Goal: Find specific page/section

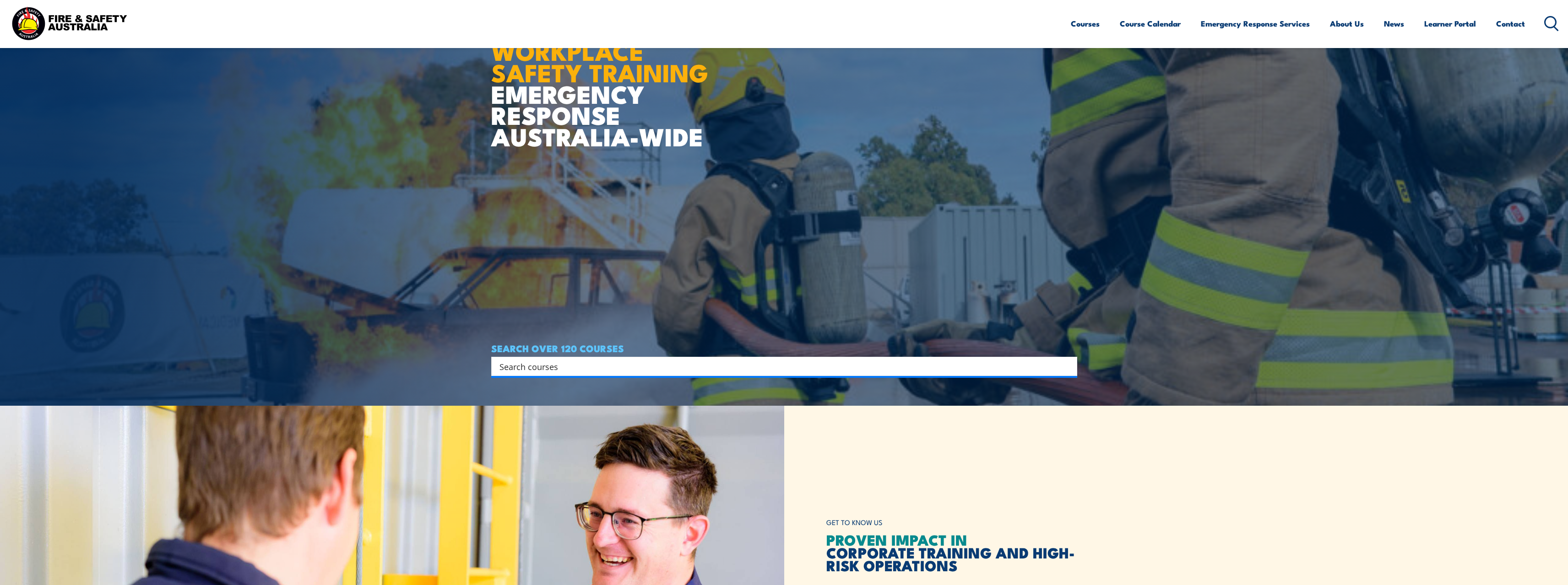
scroll to position [183, 0]
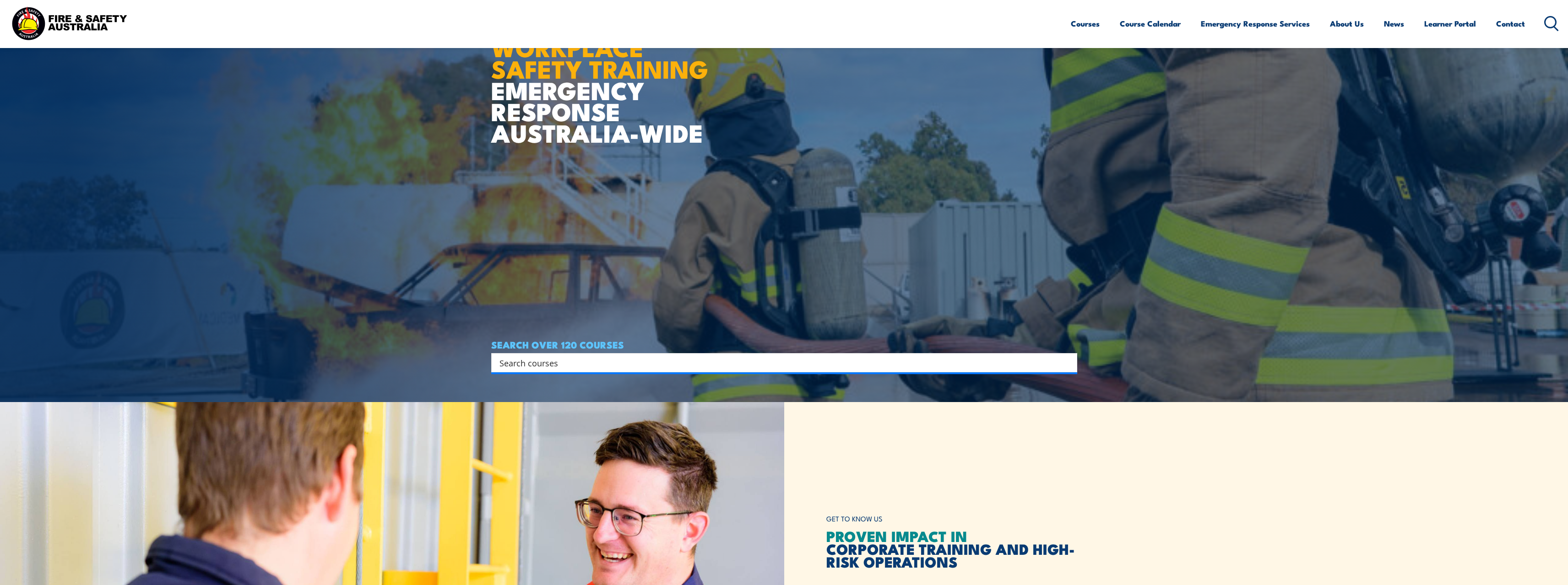
click at [585, 363] on input "Search input" at bounding box center [778, 363] width 558 height 14
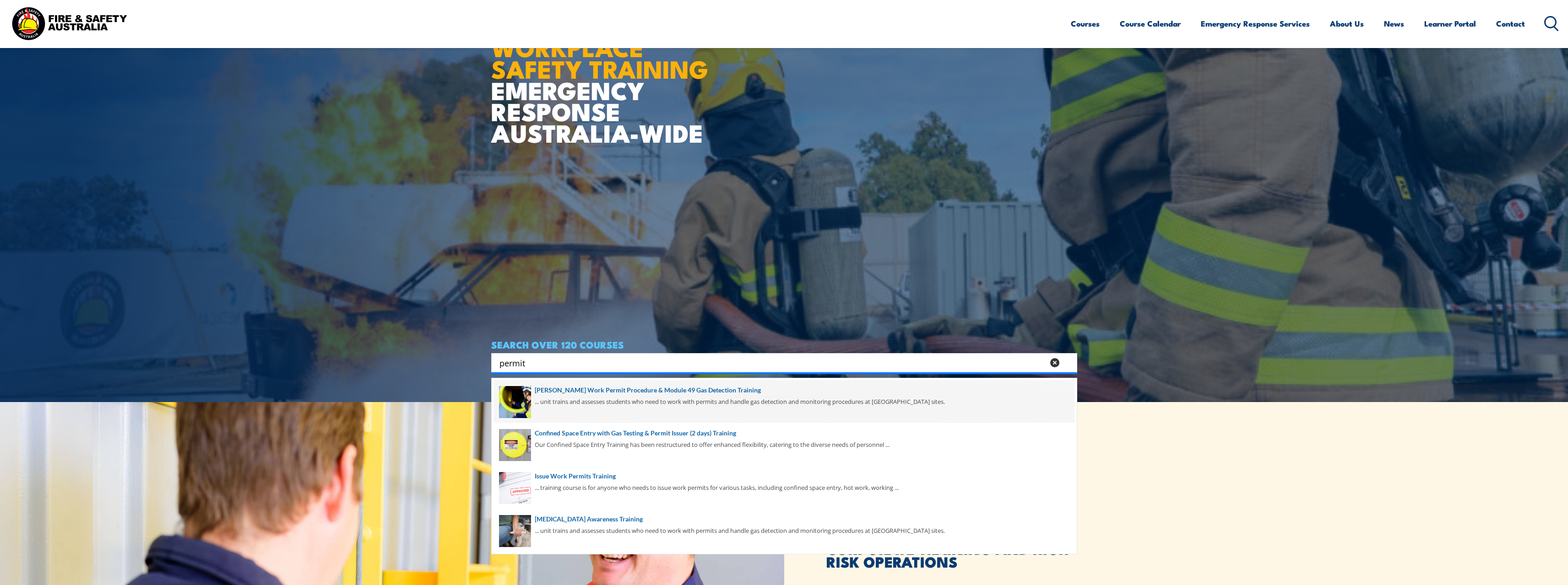
type input "permit"
click at [578, 396] on span at bounding box center [784, 401] width 581 height 43
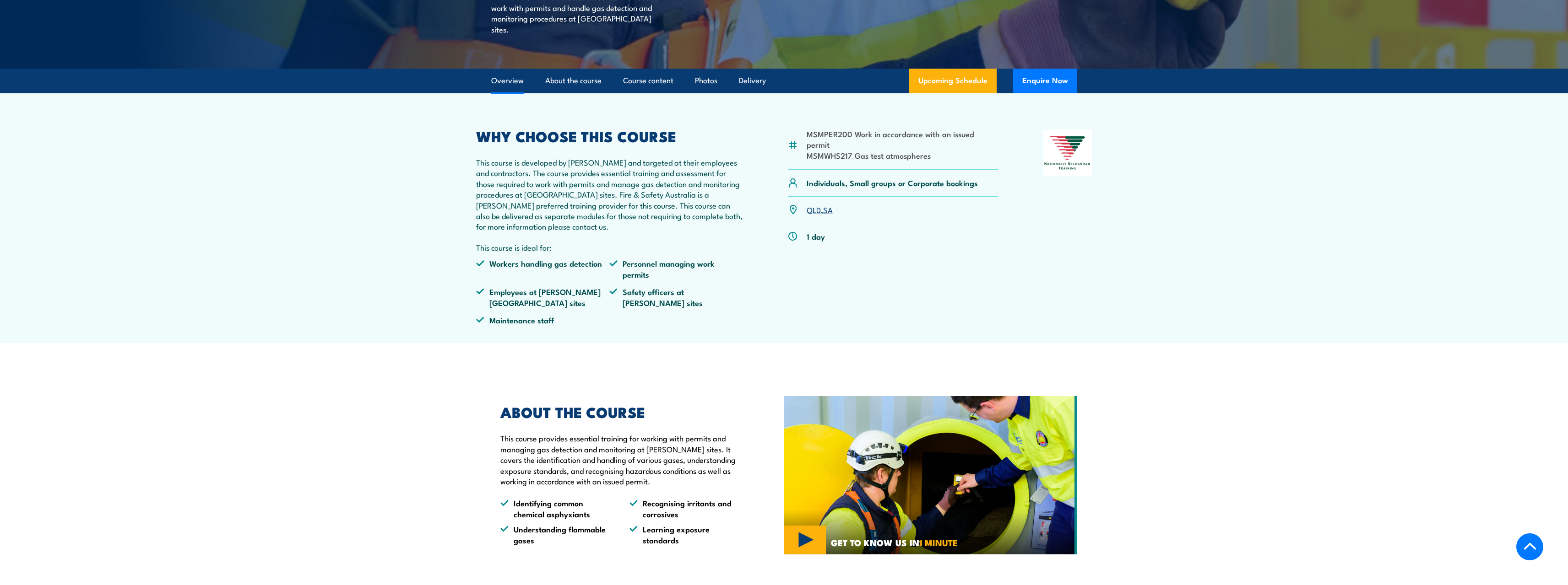
scroll to position [229, 0]
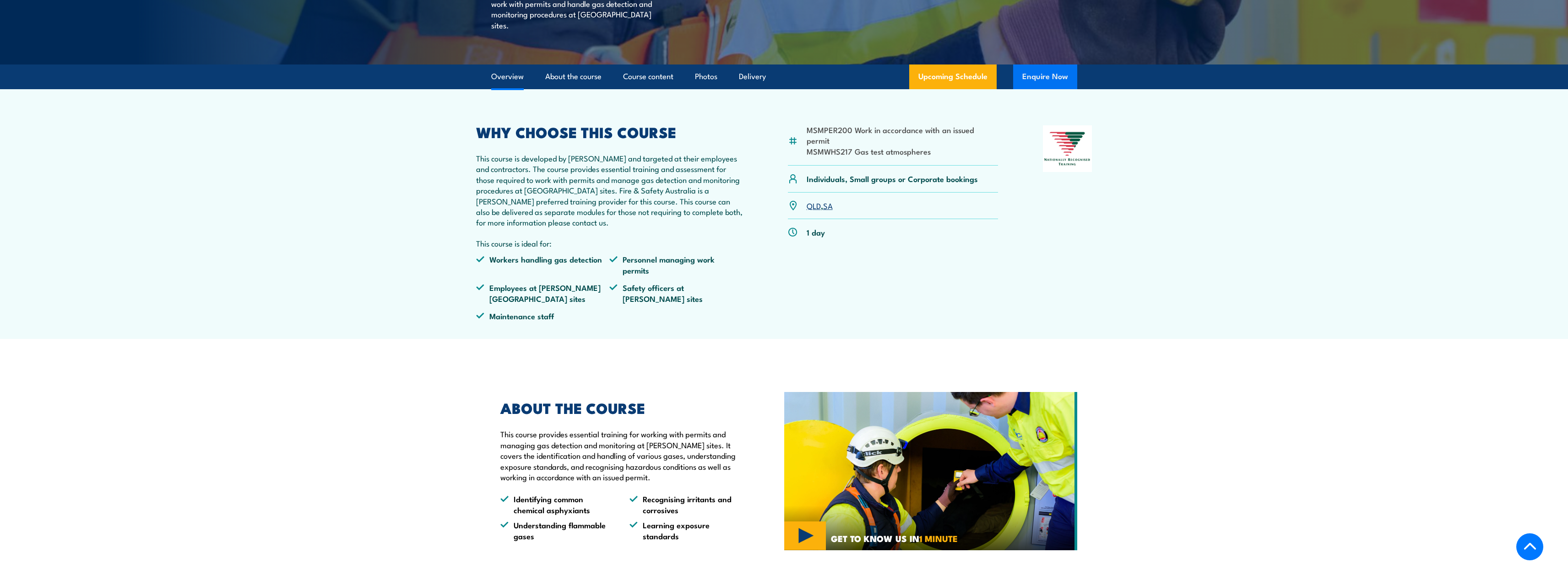
click at [1032, 87] on button "Enquire Now" at bounding box center [1045, 76] width 64 height 25
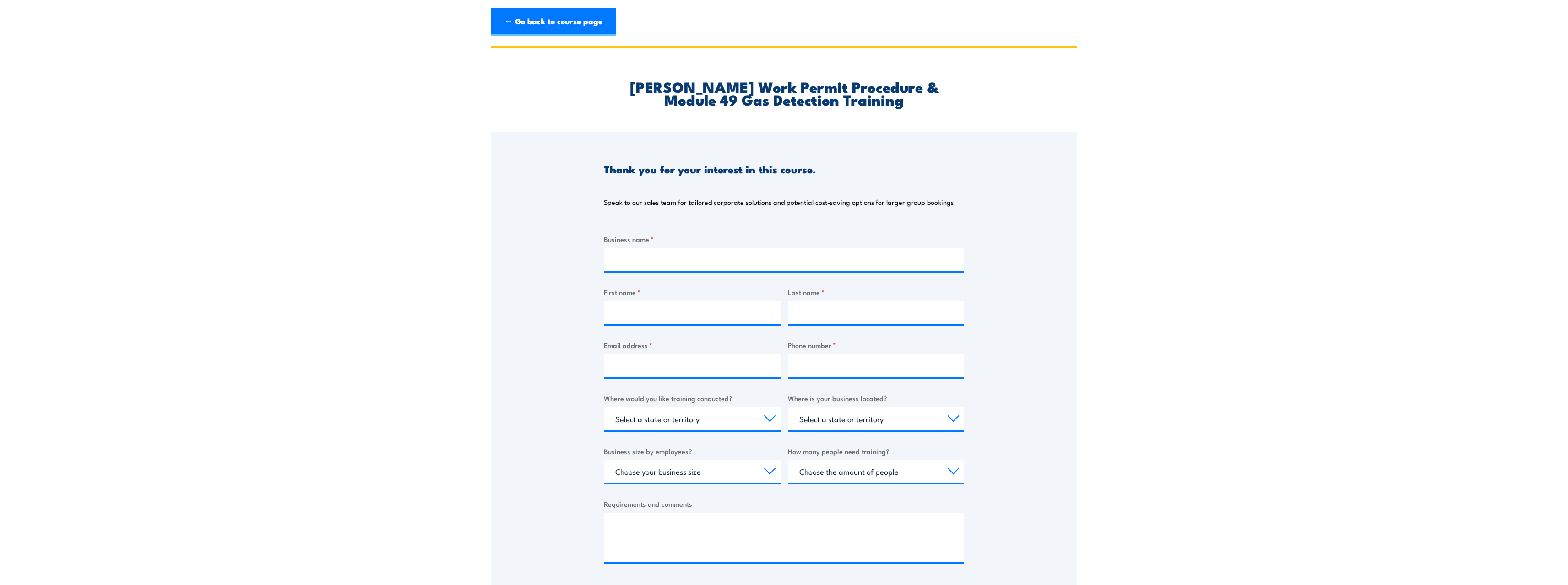
click at [731, 201] on p "Speak to our sales team for tailored corporate solutions and potential cost-sav…" at bounding box center [779, 202] width 350 height 9
click at [574, 16] on link "← Go back to course page" at bounding box center [553, 22] width 124 height 27
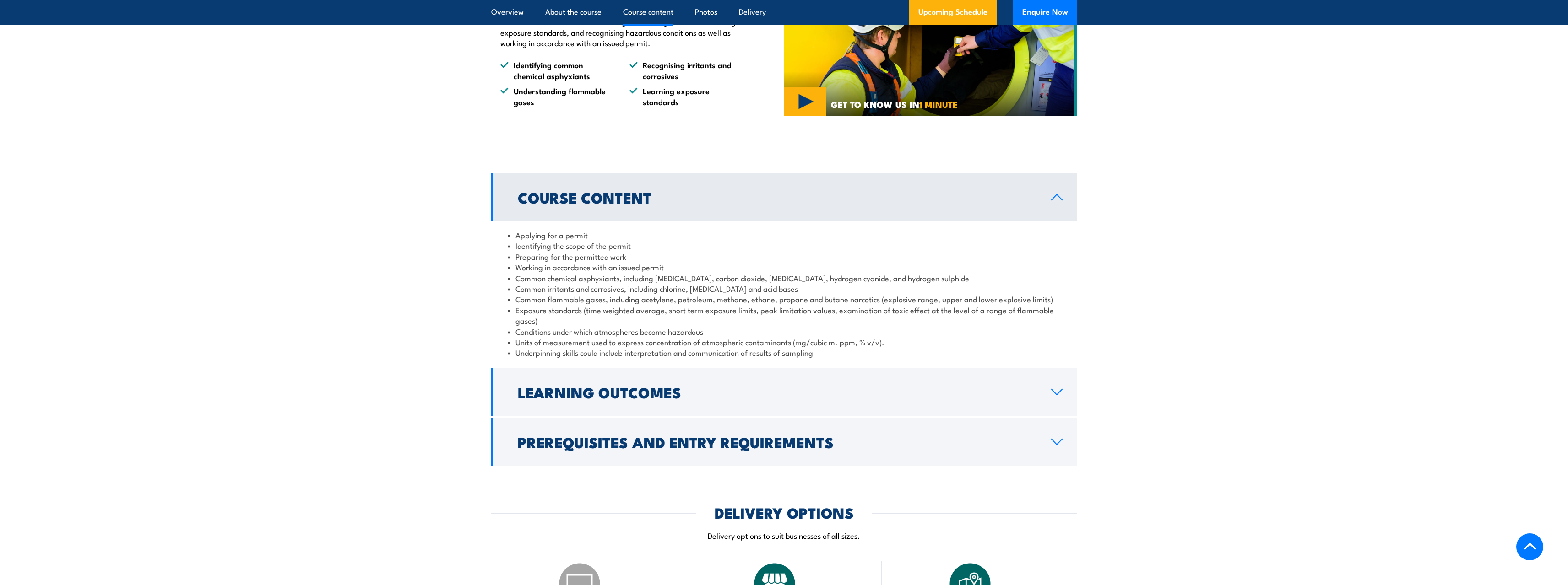
scroll to position [596, 0]
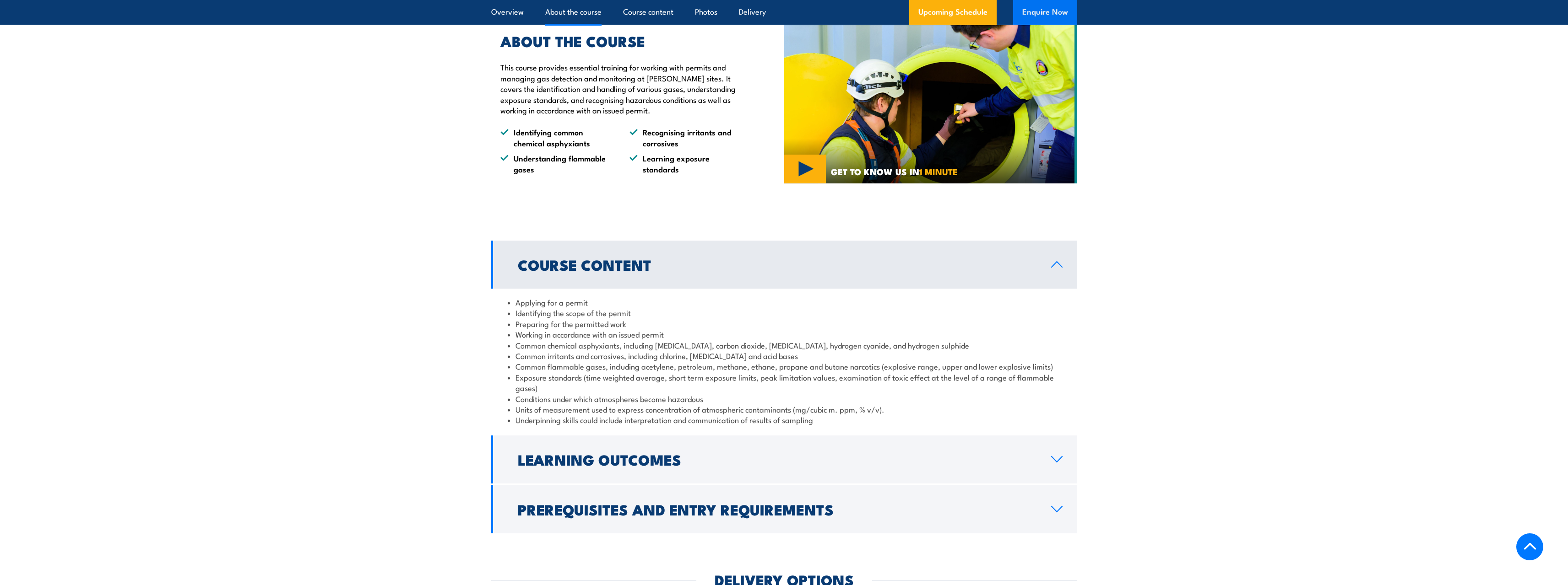
click at [1040, 17] on button "Enquire Now" at bounding box center [1045, 12] width 64 height 25
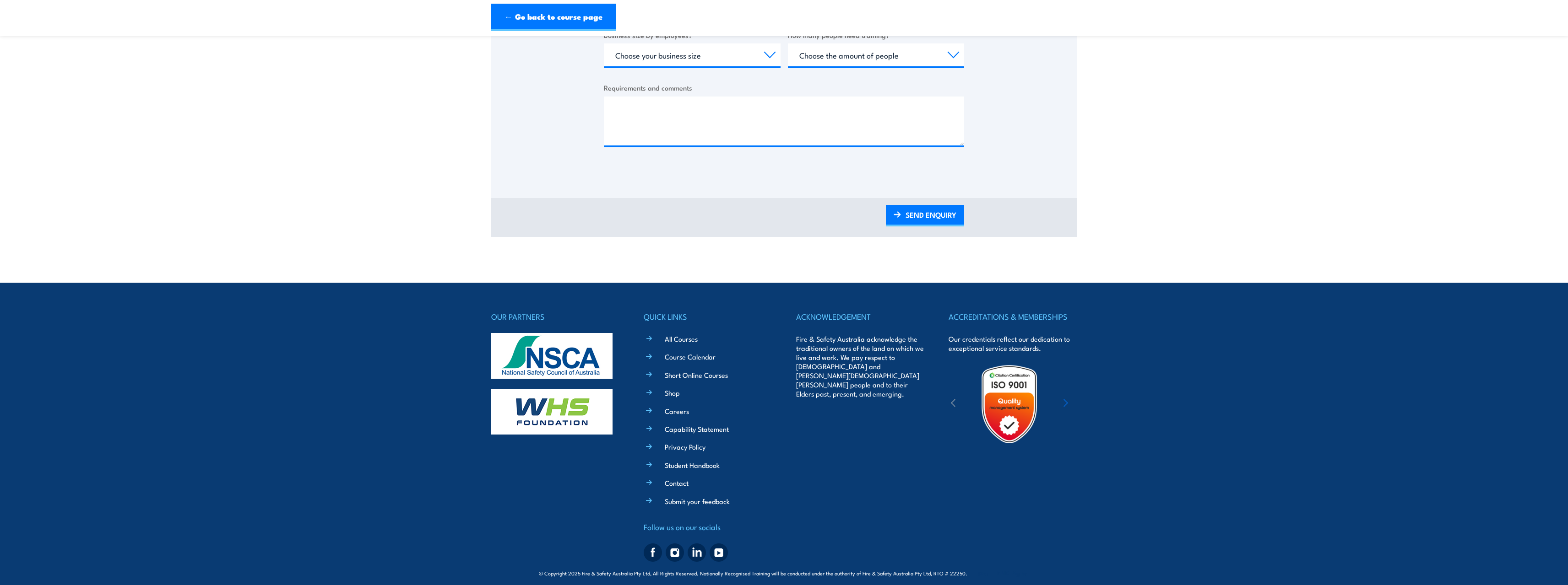
scroll to position [425, 0]
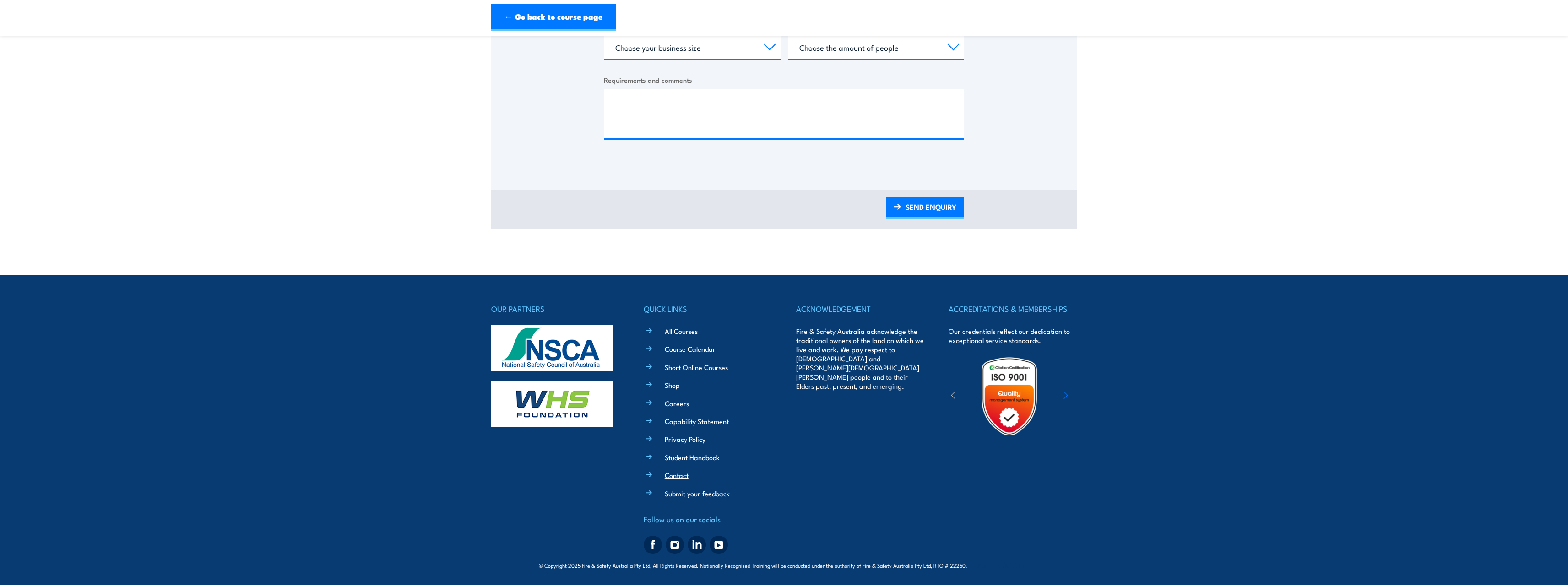
click at [675, 479] on link "Contact" at bounding box center [677, 474] width 24 height 9
